Goal: Information Seeking & Learning: Check status

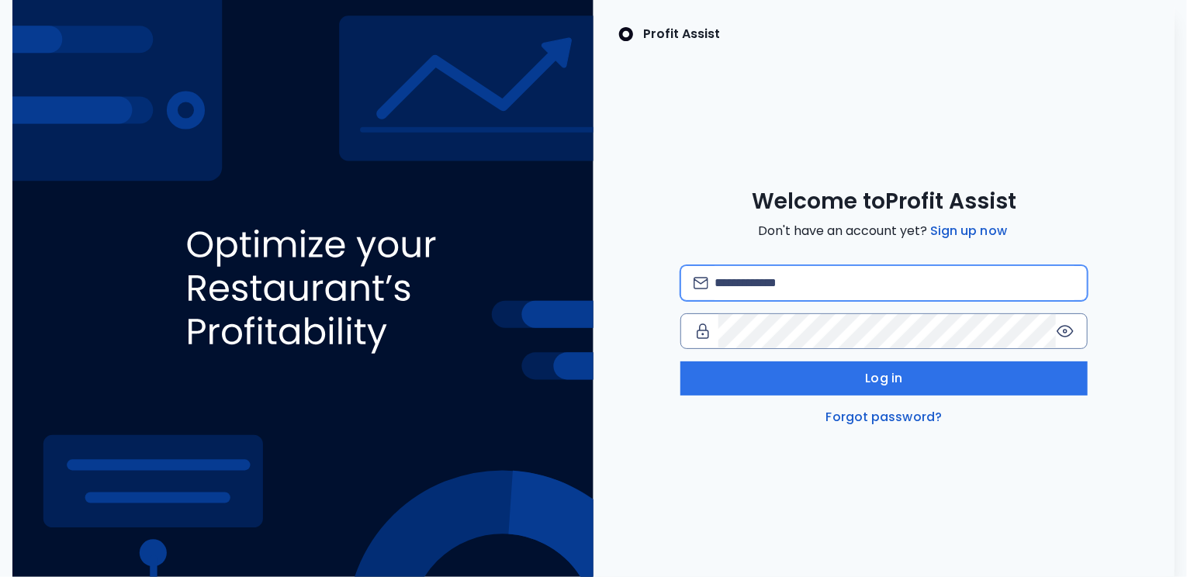
click at [767, 282] on input "email" at bounding box center [894, 283] width 360 height 34
type input "**********"
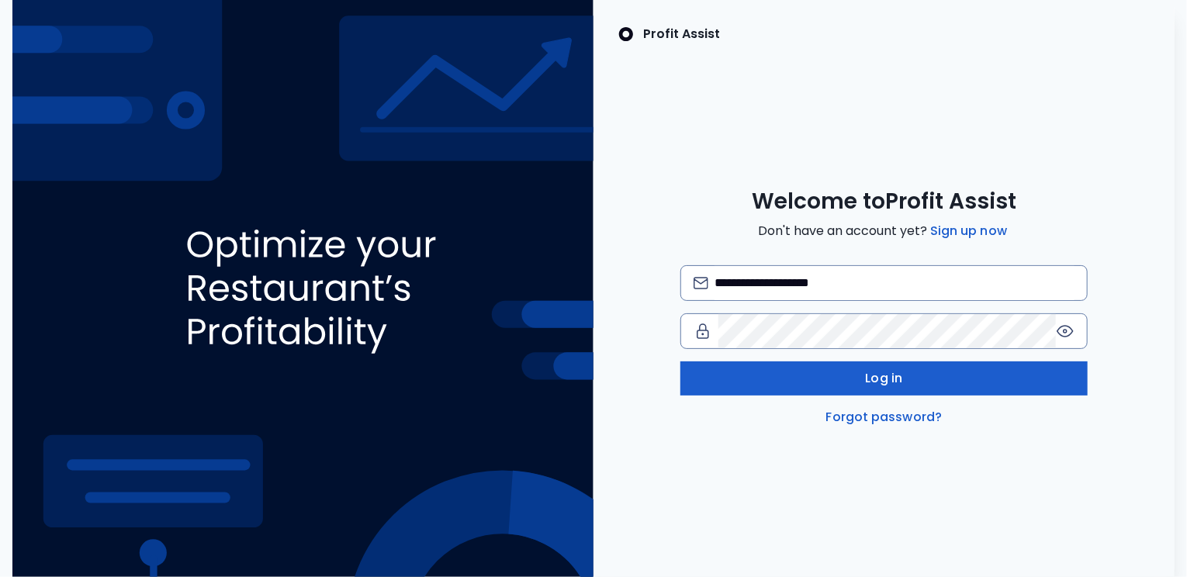
click at [795, 386] on button "Log in" at bounding box center [883, 378] width 407 height 34
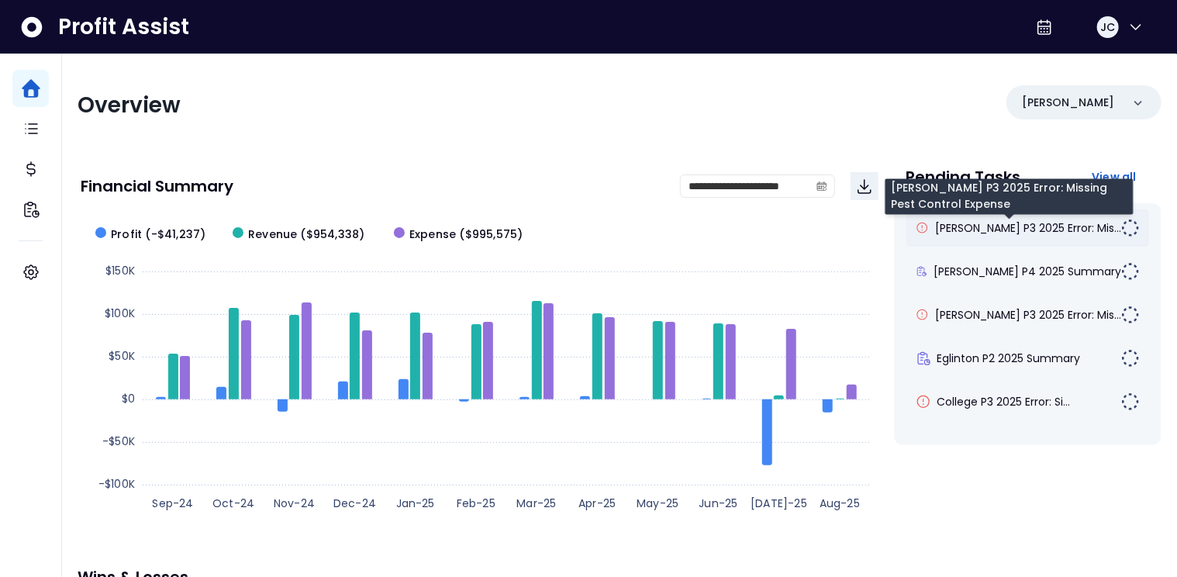
click at [970, 226] on span "[PERSON_NAME] P3 2025 Error: Mis..." at bounding box center [1028, 228] width 186 height 16
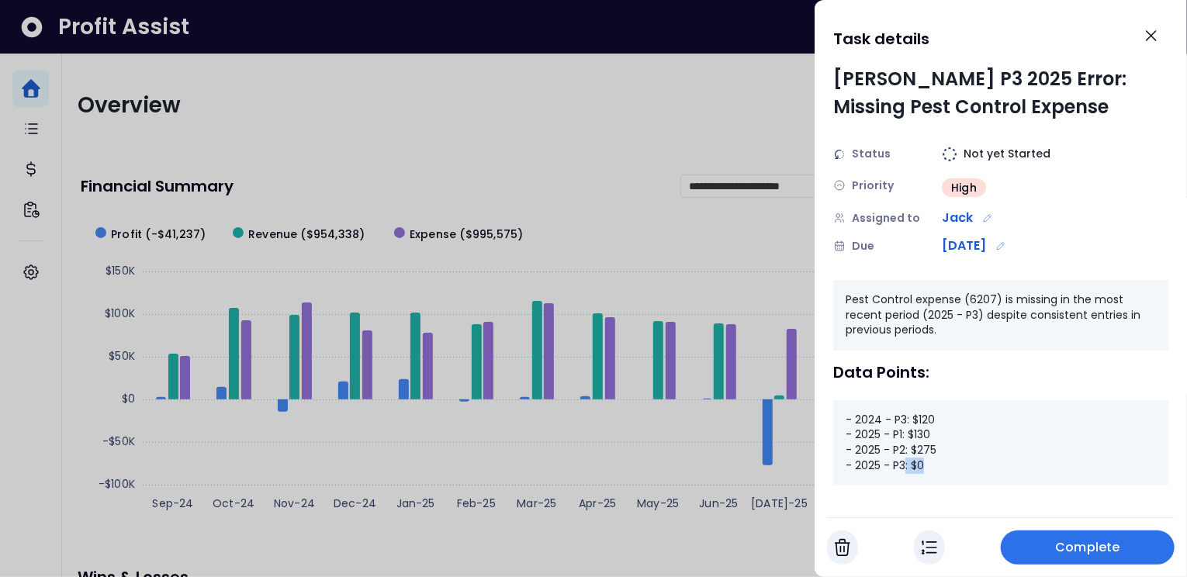
drag, startPoint x: 938, startPoint y: 461, endPoint x: 893, endPoint y: 454, distance: 44.8
click at [905, 460] on div "- 2024 - P3: $120 - 2025 - P1: $130 - 2025 - P2: $275 - 2025 - P3: $0" at bounding box center [1000, 442] width 335 height 85
click at [1148, 34] on icon "Close" at bounding box center [1151, 35] width 19 height 19
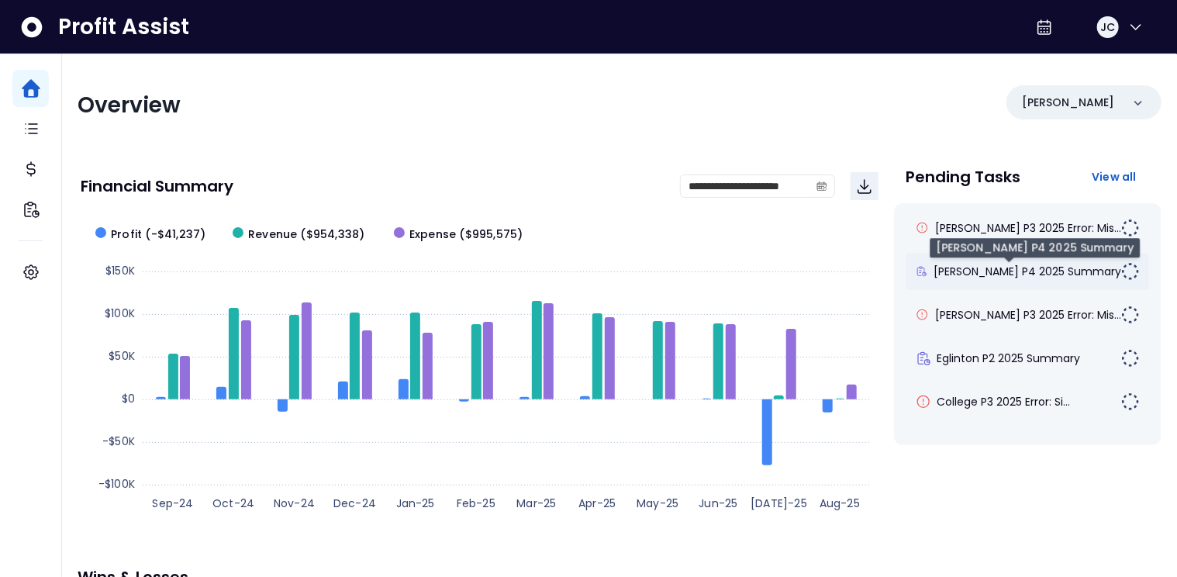
click at [1003, 274] on span "[PERSON_NAME] P4 2025 Summary" at bounding box center [1028, 272] width 188 height 16
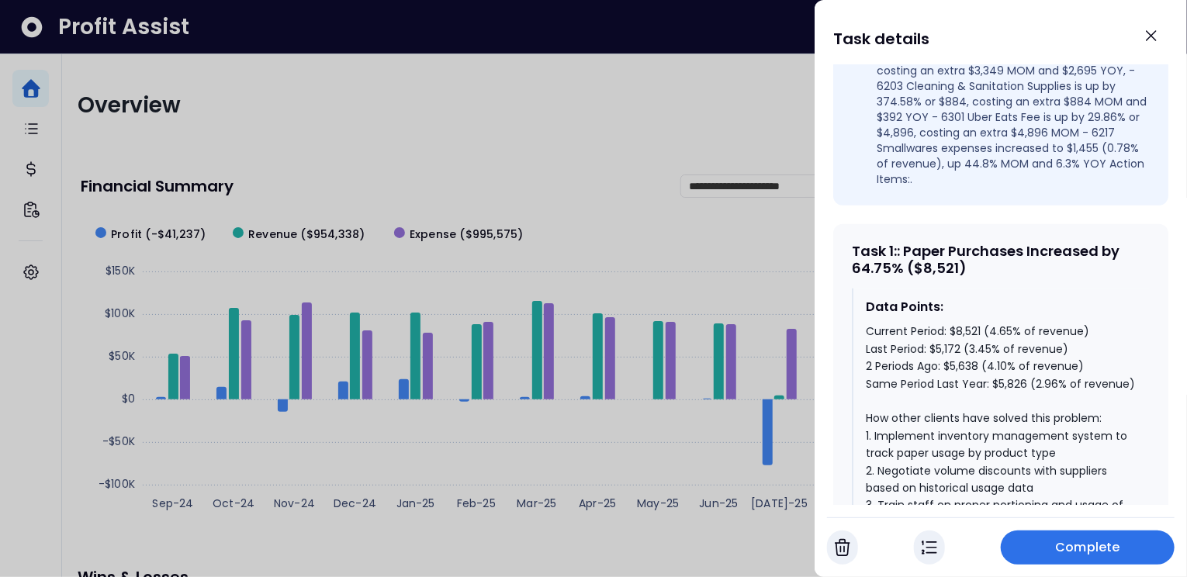
scroll to position [575, 0]
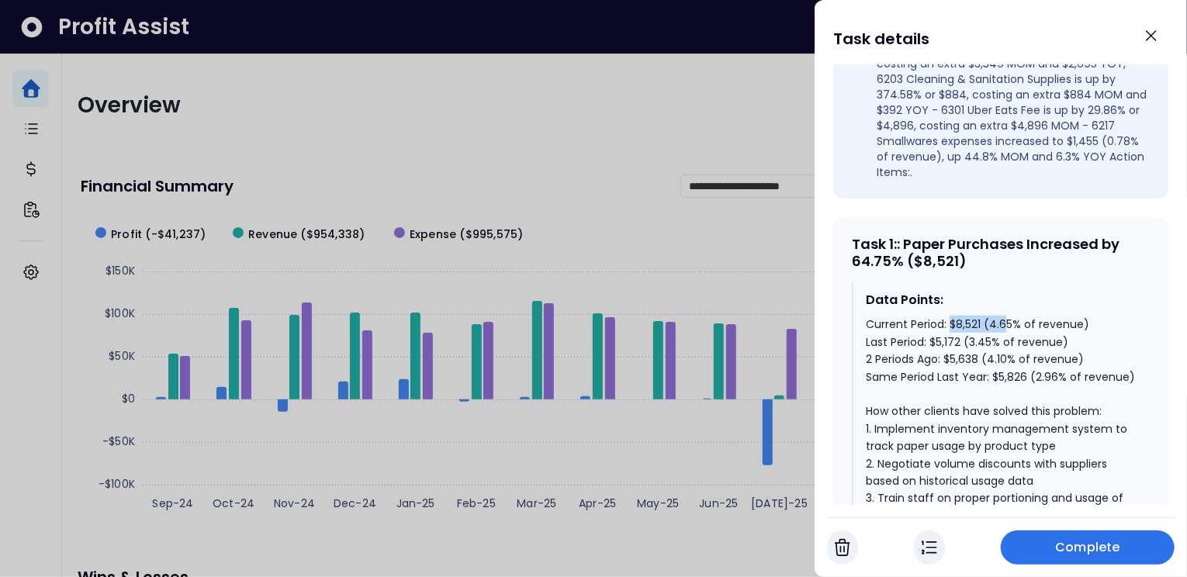
drag, startPoint x: 948, startPoint y: 299, endPoint x: 987, endPoint y: 306, distance: 39.3
click at [1002, 316] on div "Current Period: $8,521 (4.65% of revenue) Last Period: $5,172 (3.45% of revenue…" at bounding box center [1000, 498] width 271 height 364
drag, startPoint x: 968, startPoint y: 316, endPoint x: 933, endPoint y: 319, distance: 35.0
click at [933, 317] on div "Current Period: $8,521 (4.65% of revenue) Last Period: $5,172 (3.45% of revenue…" at bounding box center [1000, 498] width 271 height 364
drag, startPoint x: 940, startPoint y: 336, endPoint x: 975, endPoint y: 333, distance: 35.0
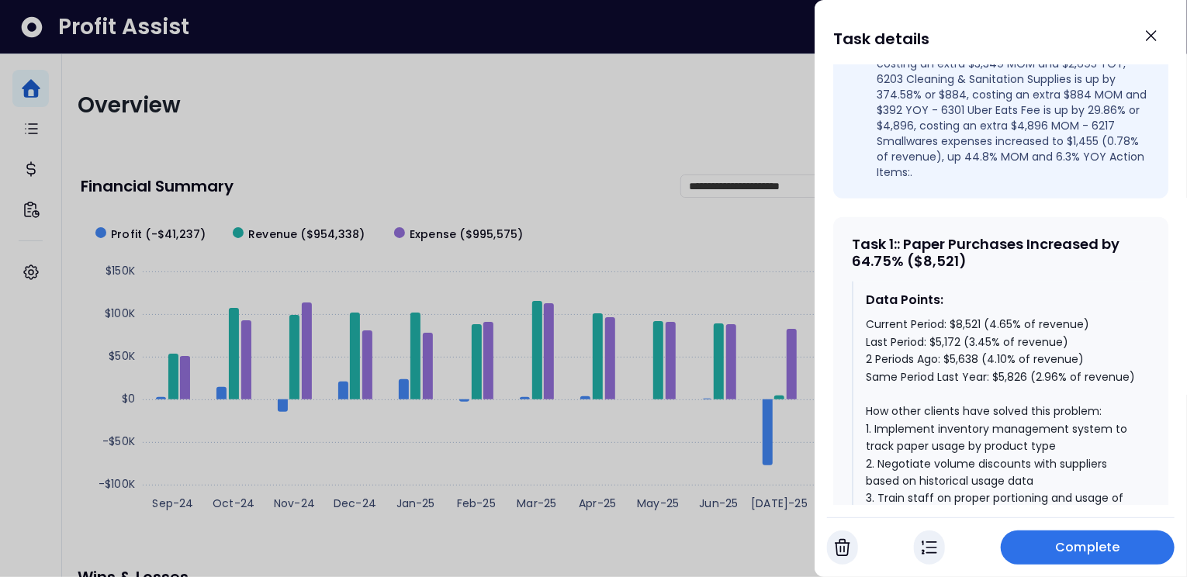
click at [975, 333] on div "Current Period: $8,521 (4.65% of revenue) Last Period: $5,172 (3.45% of revenue…" at bounding box center [1000, 498] width 271 height 364
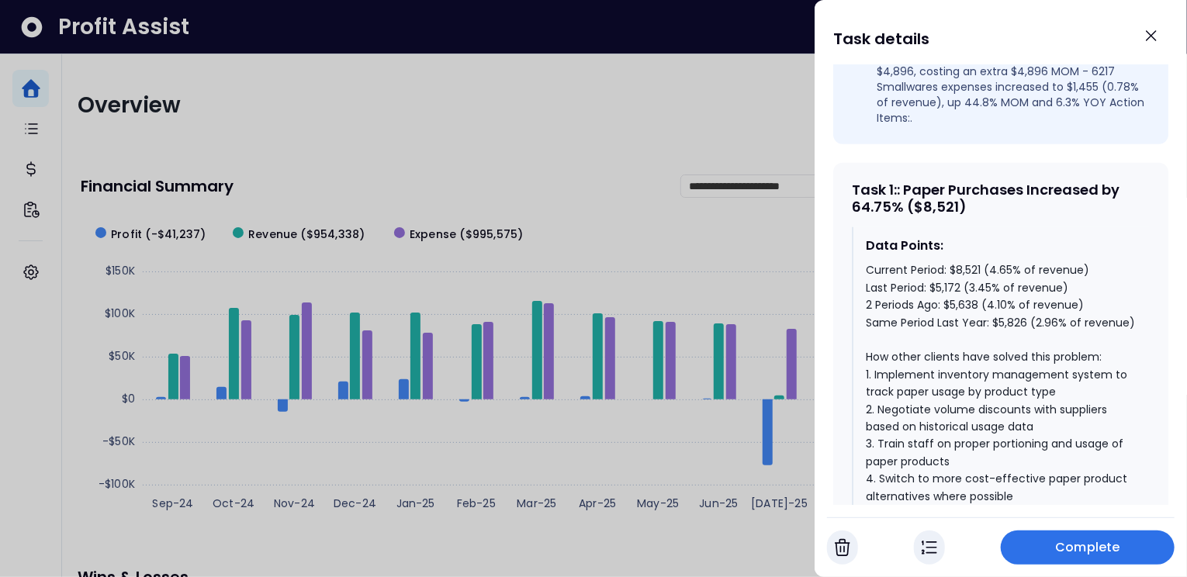
scroll to position [765, 0]
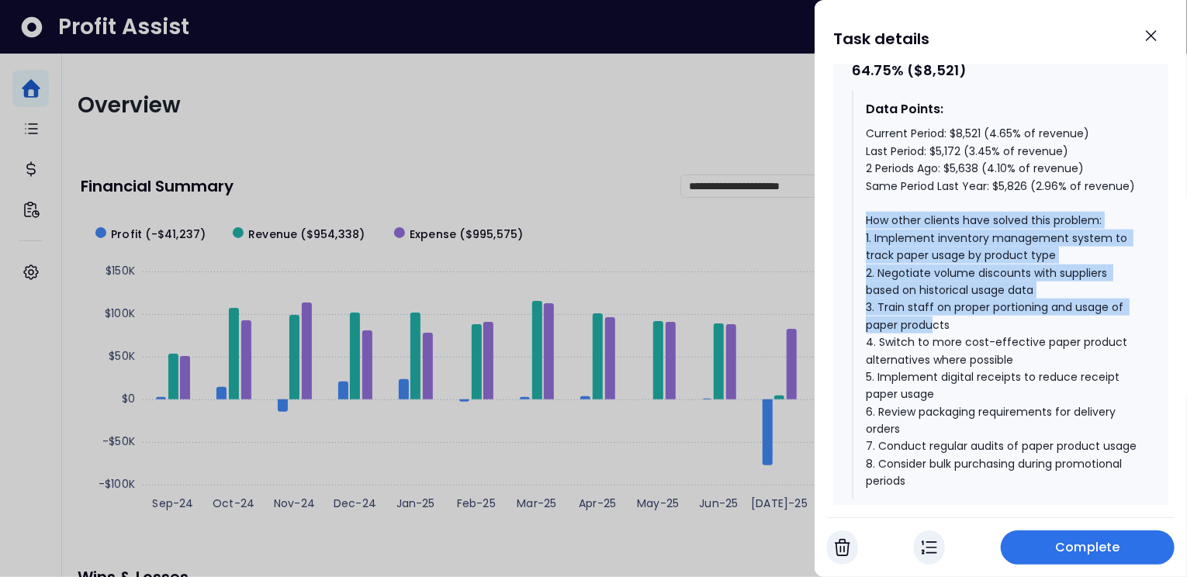
drag, startPoint x: 869, startPoint y: 212, endPoint x: 935, endPoint y: 306, distance: 115.8
click at [935, 306] on div "Current Period: $8,521 (4.65% of revenue) Last Period: $5,172 (3.45% of revenue…" at bounding box center [1000, 307] width 271 height 364
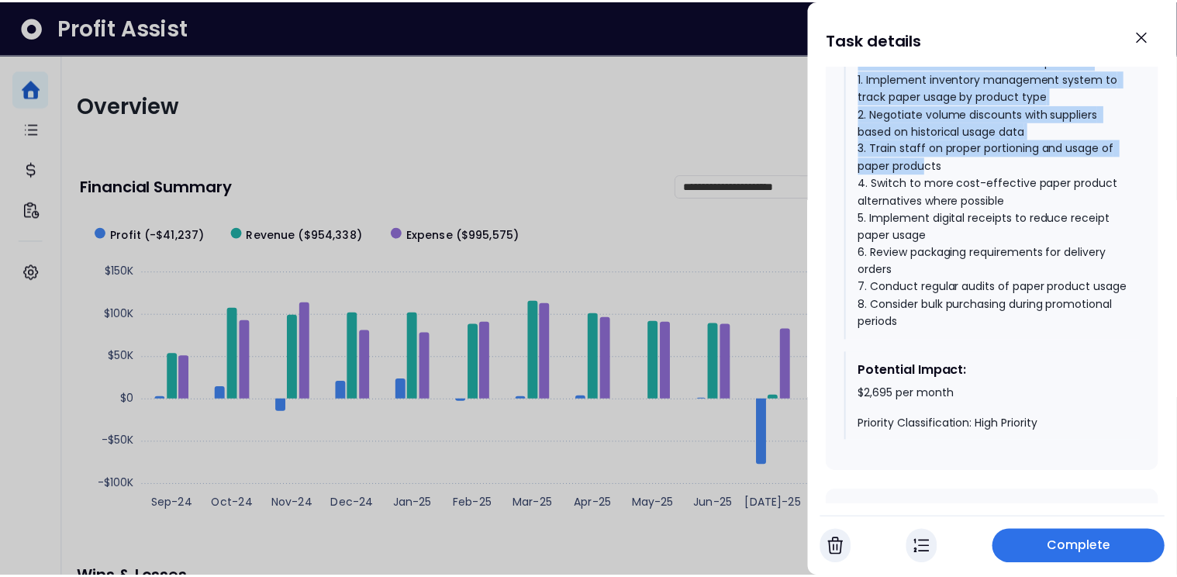
scroll to position [928, 0]
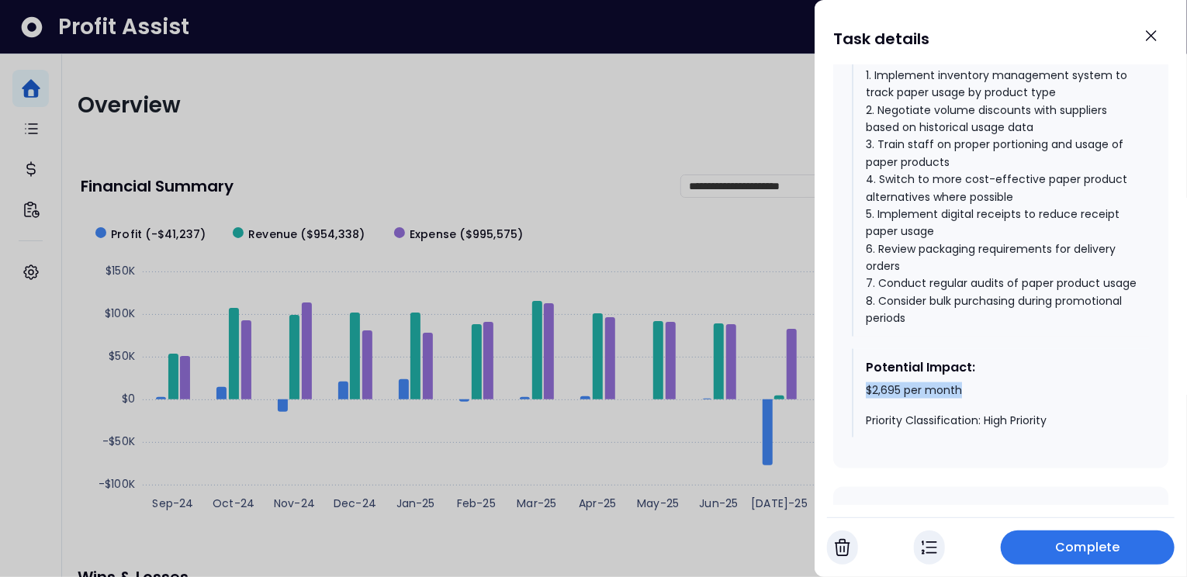
drag, startPoint x: 864, startPoint y: 396, endPoint x: 958, endPoint y: 391, distance: 94.0
click at [958, 391] on div "Potential Impact: $2,695 per month Priority Classification: High Priority" at bounding box center [1000, 393] width 298 height 89
click at [1145, 40] on icon "Close" at bounding box center [1151, 35] width 19 height 19
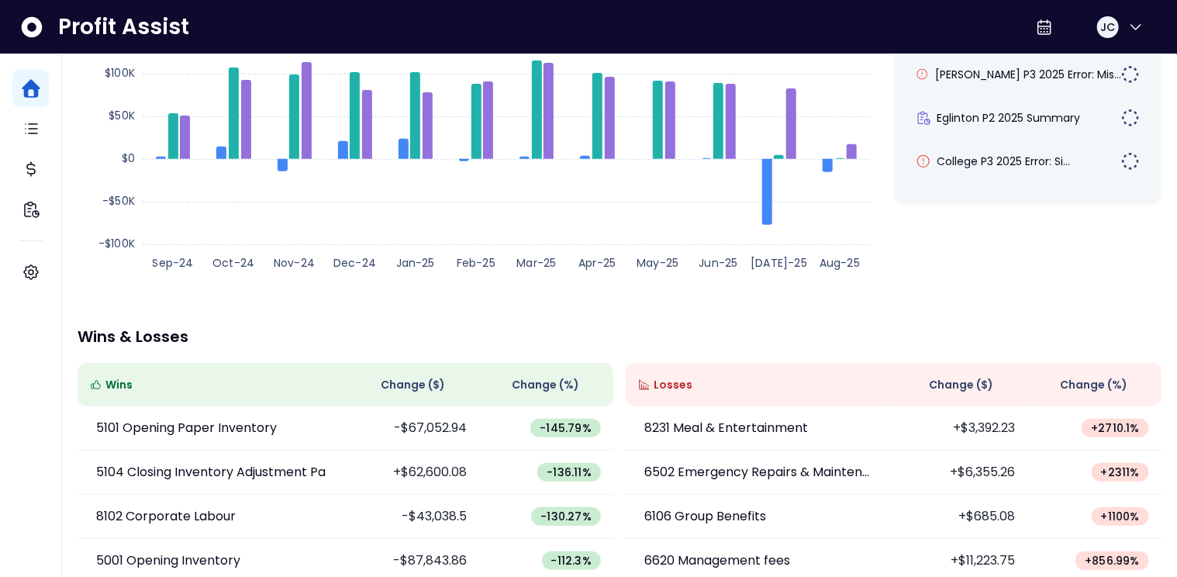
scroll to position [262, 0]
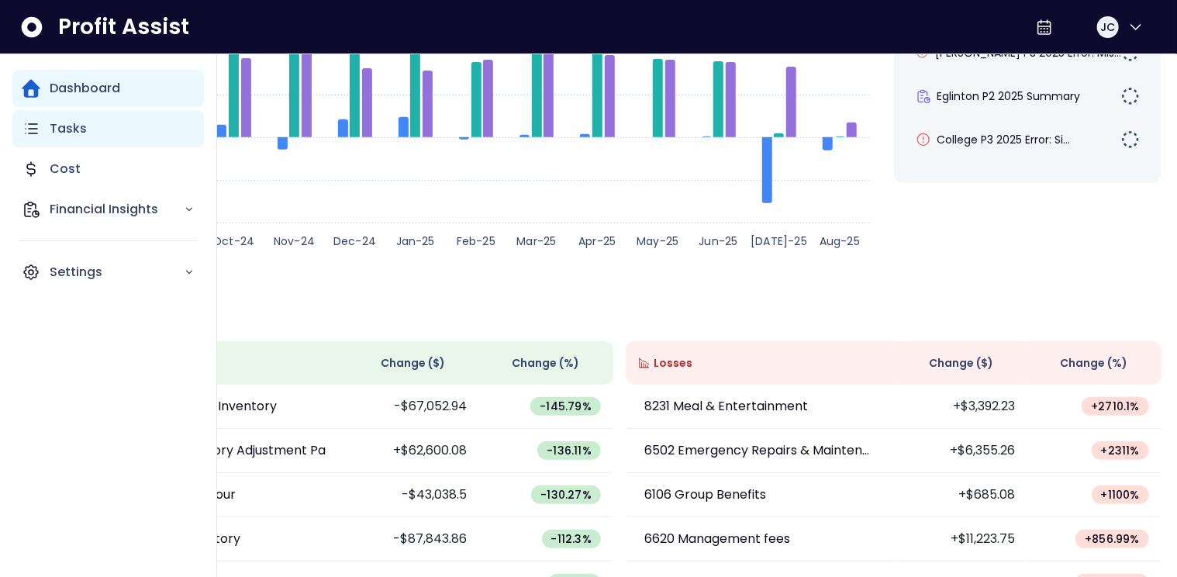
click at [71, 132] on p "Tasks" at bounding box center [68, 128] width 37 height 19
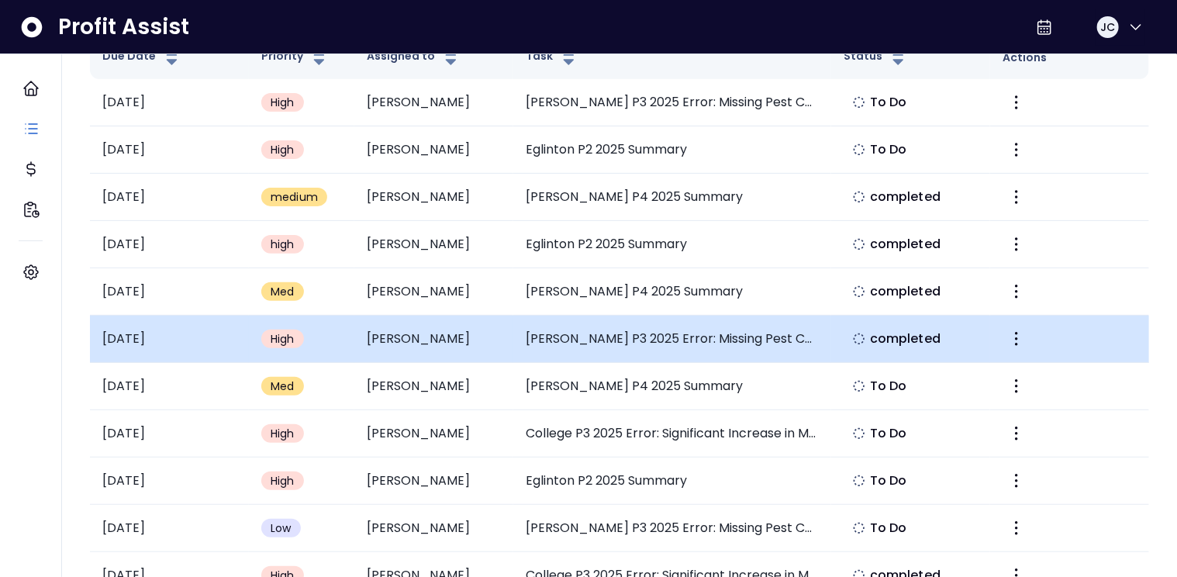
scroll to position [126, 0]
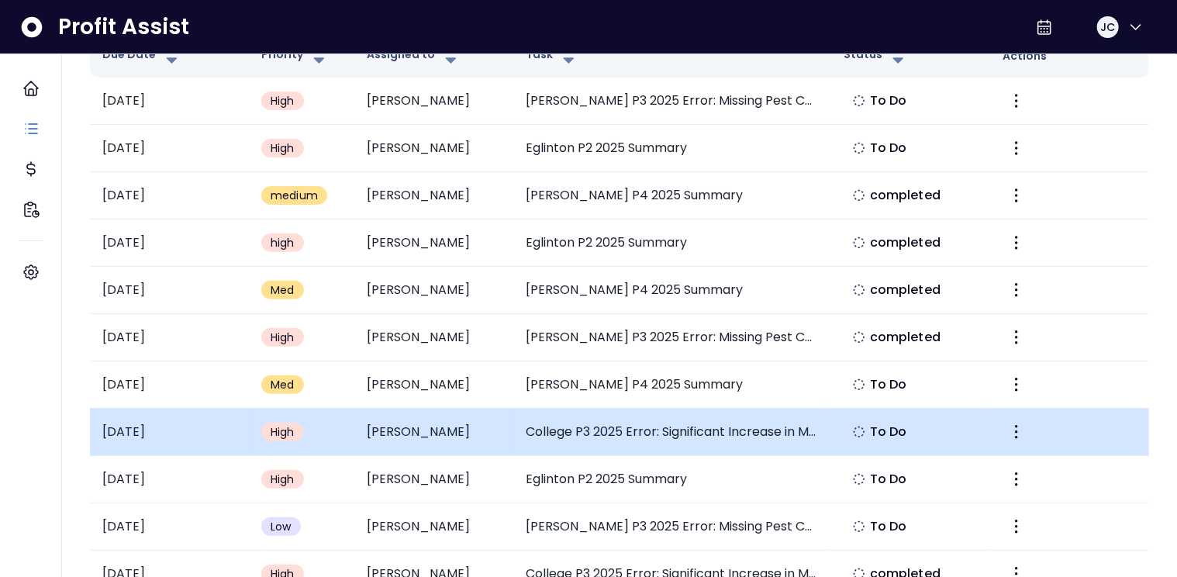
click at [650, 427] on td "College P3 2025 Error: Significant Increase in Meal & Entertainment" at bounding box center [672, 432] width 318 height 47
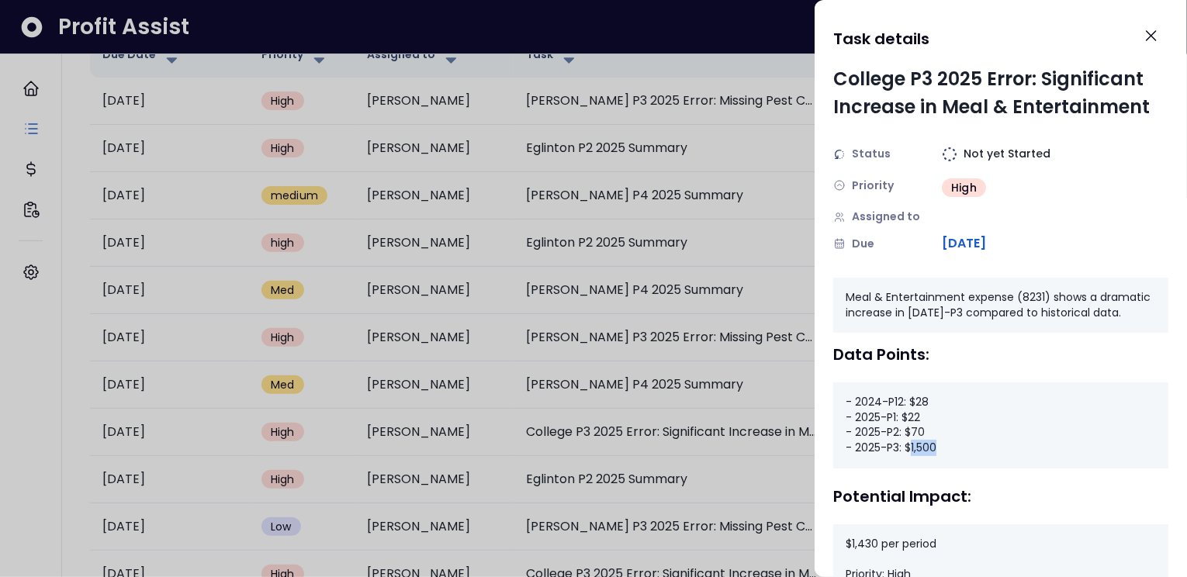
drag, startPoint x: 910, startPoint y: 461, endPoint x: 964, endPoint y: 458, distance: 54.3
click at [964, 458] on div "- 2024-P12: $28 - 2025-P1: $22 - 2025-P2: $70 - 2025-P3: $1,500" at bounding box center [1000, 424] width 335 height 85
click at [1150, 37] on icon "Close" at bounding box center [1151, 35] width 19 height 19
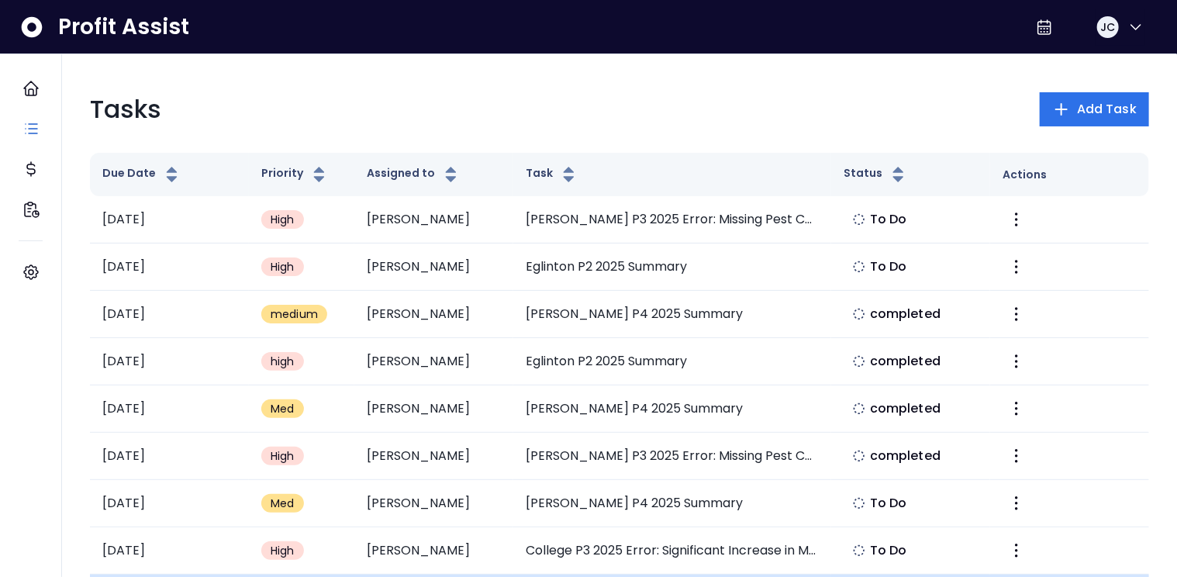
scroll to position [0, 0]
